Goal: Information Seeking & Learning: Learn about a topic

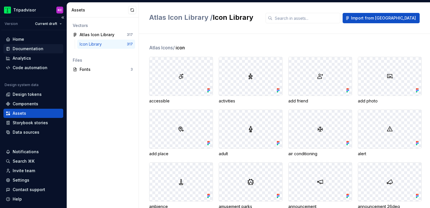
click at [24, 46] on div "Documentation" at bounding box center [28, 49] width 31 height 6
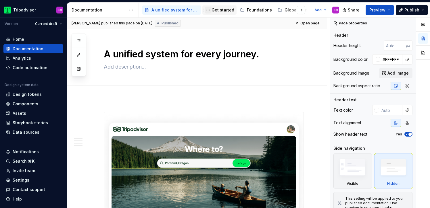
click at [208, 9] on button "Page tree" at bounding box center [208, 10] width 7 height 7
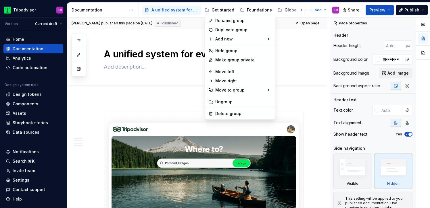
click at [249, 6] on html "Tripadvisor KC Version Current draft Home Documentation Analytics Code automati…" at bounding box center [215, 104] width 430 height 208
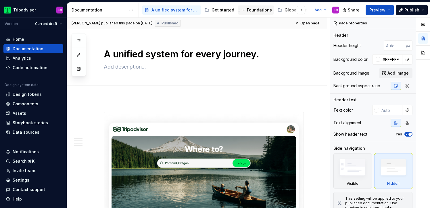
click at [256, 10] on div "Foundations" at bounding box center [259, 10] width 25 height 6
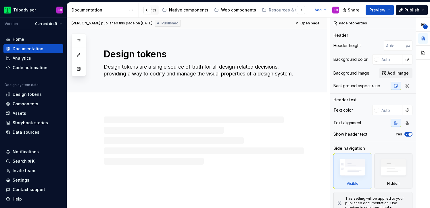
scroll to position [0, 179]
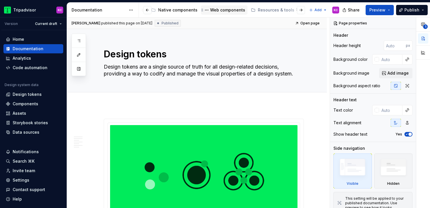
click at [215, 6] on div "Web components" at bounding box center [224, 9] width 47 height 9
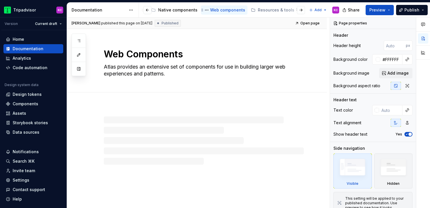
click at [212, 10] on div "Web components" at bounding box center [227, 10] width 35 height 6
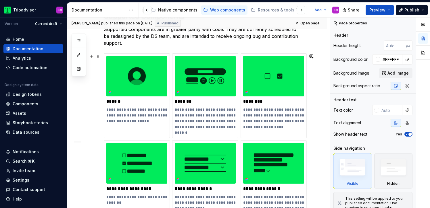
scroll to position [140, 0]
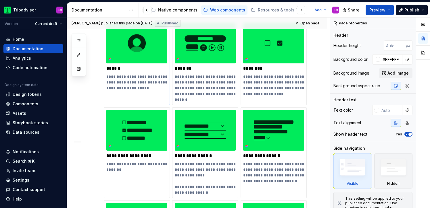
click at [118, 70] on p "******" at bounding box center [136, 69] width 61 height 6
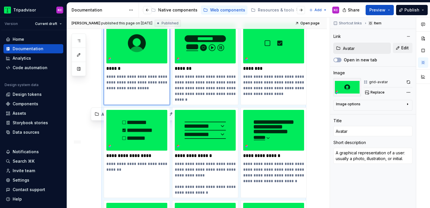
click at [134, 82] on p "**********" at bounding box center [136, 82] width 61 height 17
click at [149, 42] on img at bounding box center [136, 43] width 61 height 41
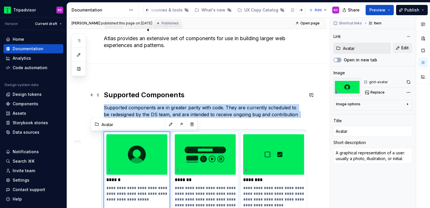
scroll to position [26, 0]
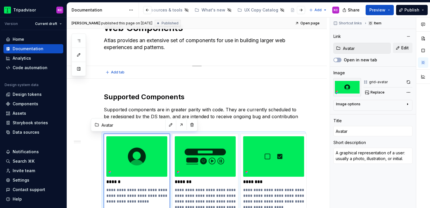
type textarea "*"
